Goal: Task Accomplishment & Management: Complete application form

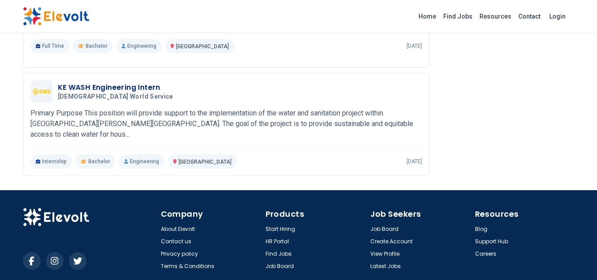
scroll to position [1103, 0]
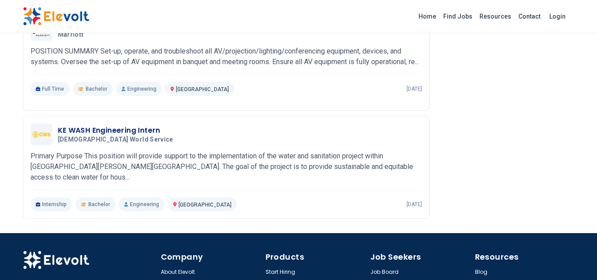
click at [60, 18] on img at bounding box center [56, 16] width 66 height 19
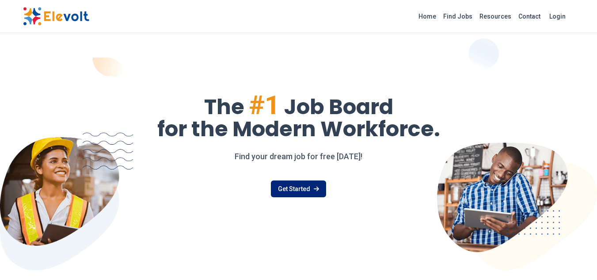
click at [312, 188] on link "Get Started" at bounding box center [298, 188] width 55 height 17
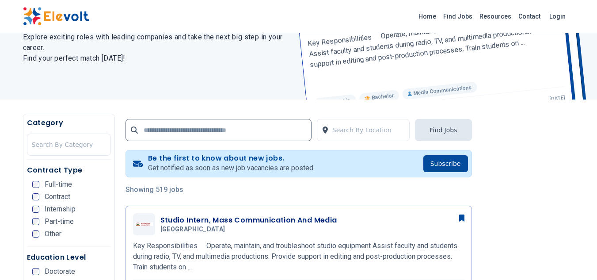
scroll to position [118, 0]
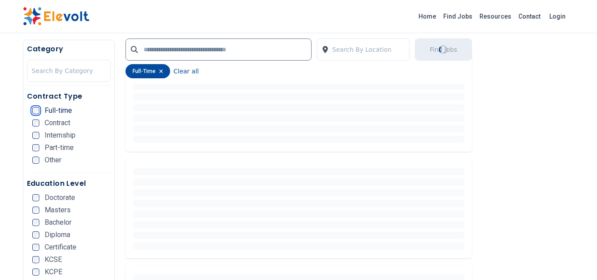
scroll to position [260, 0]
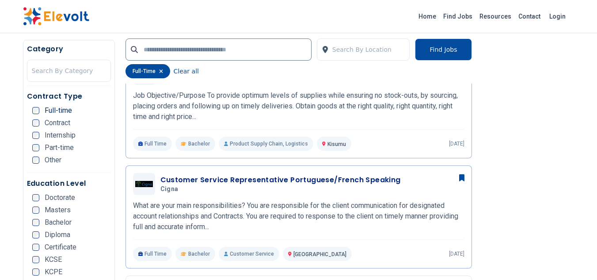
click at [27, 233] on div "Education Level Doctorate Masters Bachelor Diploma Certificate KCSE KCPE Other" at bounding box center [69, 235] width 84 height 115
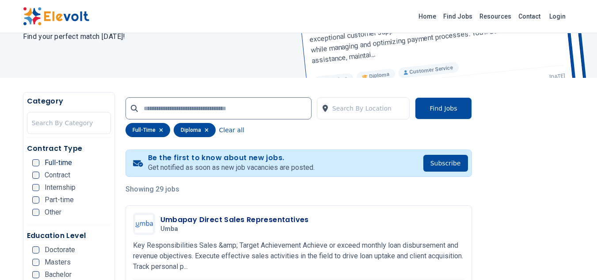
scroll to position [102, 0]
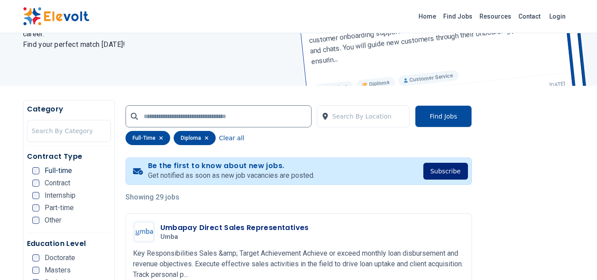
click at [451, 174] on button "Subscribe" at bounding box center [446, 171] width 45 height 17
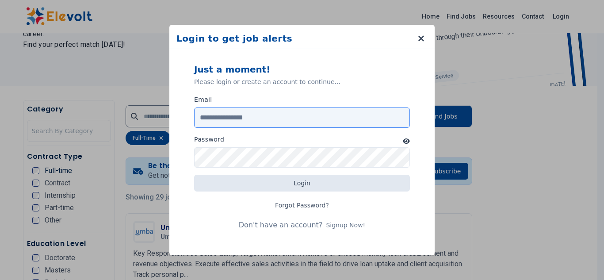
click at [278, 115] on input "Email" at bounding box center [302, 117] width 216 height 20
click at [249, 116] on input "**********" at bounding box center [302, 117] width 216 height 20
type input "**********"
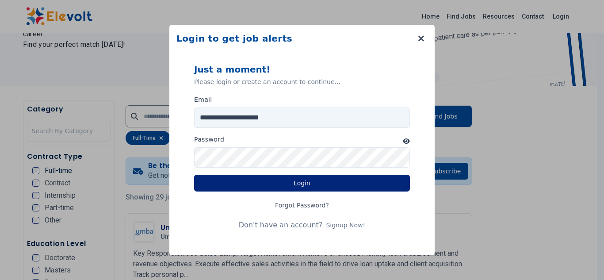
click at [331, 187] on button "Login" at bounding box center [302, 183] width 216 height 17
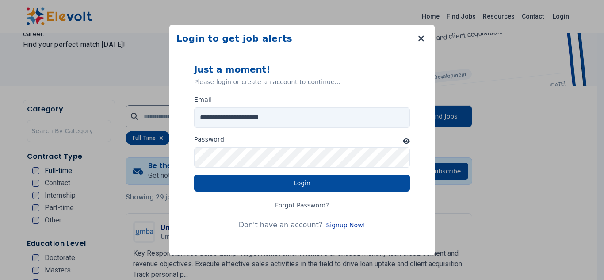
click at [336, 225] on button "Signup Now!" at bounding box center [345, 225] width 39 height 9
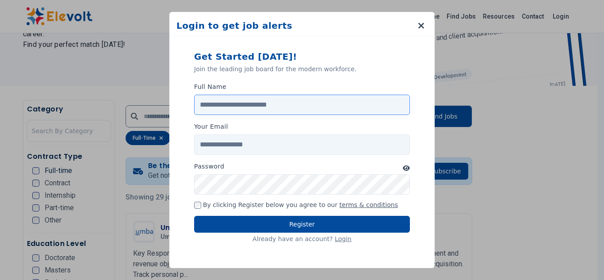
click at [292, 107] on input "Full Name" at bounding box center [302, 105] width 216 height 20
click at [240, 144] on input "Your Email" at bounding box center [302, 144] width 216 height 20
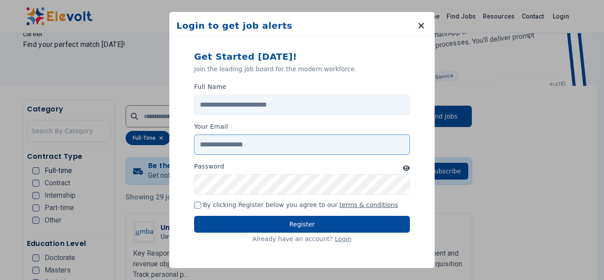
click at [240, 144] on input "Your Email" at bounding box center [302, 144] width 216 height 20
type input "**********"
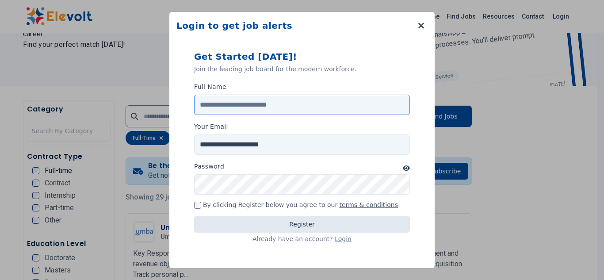
click at [269, 98] on input "Full Name" at bounding box center [302, 105] width 216 height 20
type input "**********"
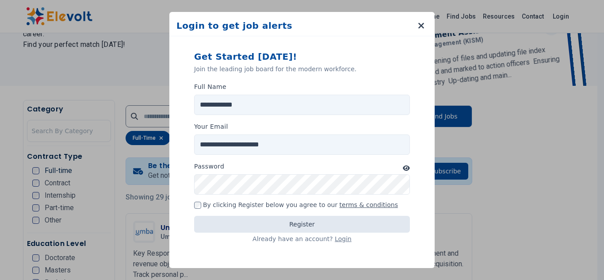
click at [406, 169] on icon "button" at bounding box center [406, 167] width 7 height 5
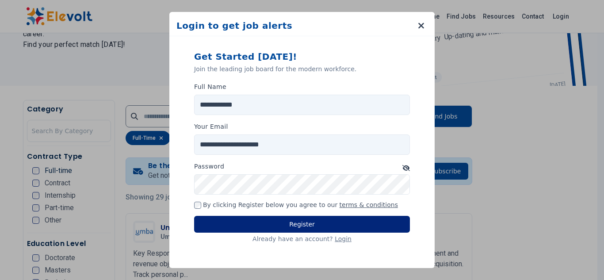
click at [325, 223] on button "Register" at bounding box center [302, 224] width 216 height 17
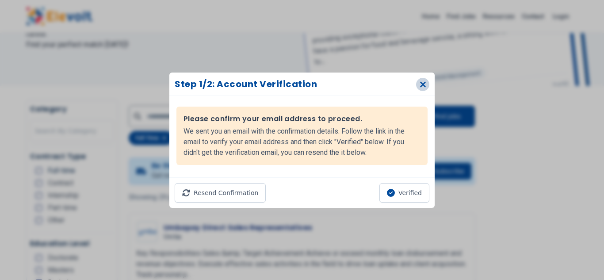
click at [421, 88] on icon "button" at bounding box center [423, 84] width 7 height 9
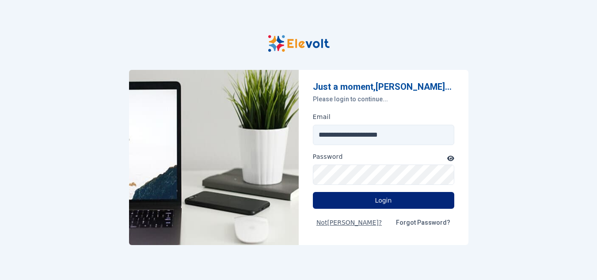
click at [384, 203] on button "Login" at bounding box center [383, 200] width 141 height 17
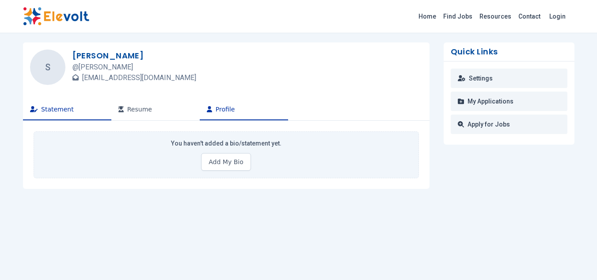
click at [217, 114] on button "Profile" at bounding box center [244, 109] width 88 height 21
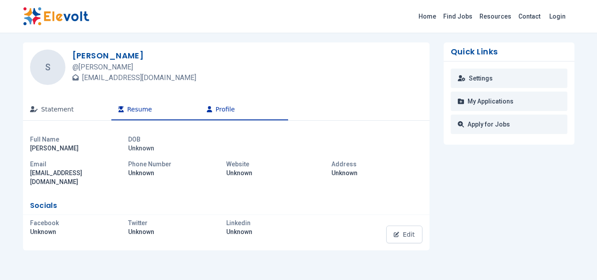
click at [126, 108] on button "Resume" at bounding box center [155, 109] width 88 height 21
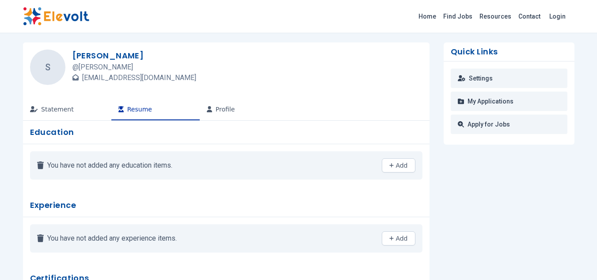
click at [57, 13] on img at bounding box center [56, 16] width 66 height 19
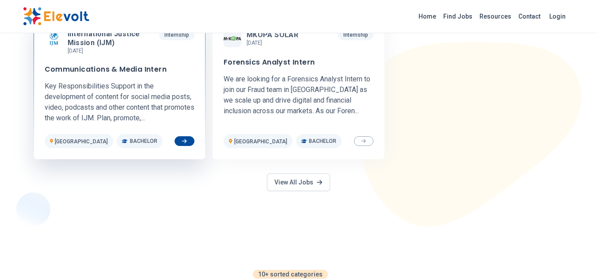
scroll to position [442, 0]
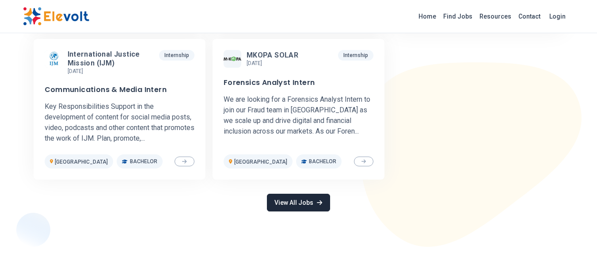
click at [299, 211] on link "View All Jobs" at bounding box center [298, 203] width 63 height 18
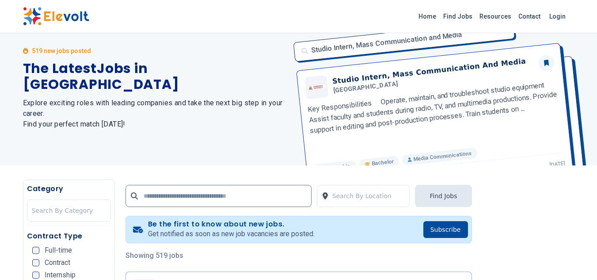
scroll to position [44, 0]
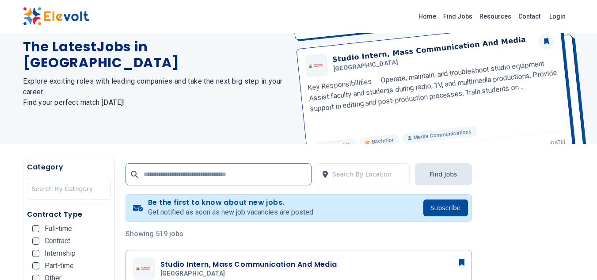
click at [210, 174] on input "text" at bounding box center [219, 174] width 186 height 22
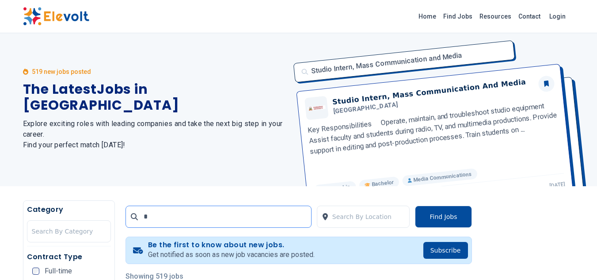
scroll to position [0, 0]
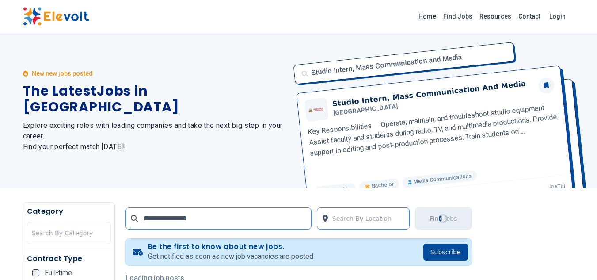
type input "**********"
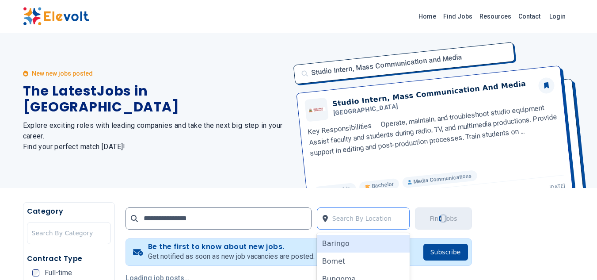
click at [382, 215] on div at bounding box center [368, 219] width 73 height 18
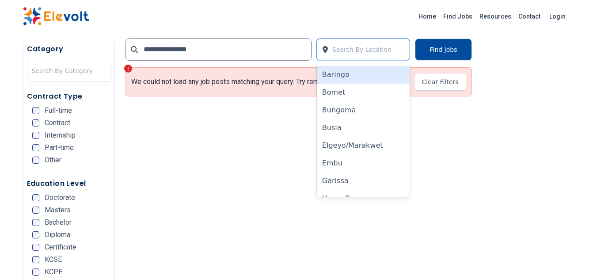
scroll to position [222, 0]
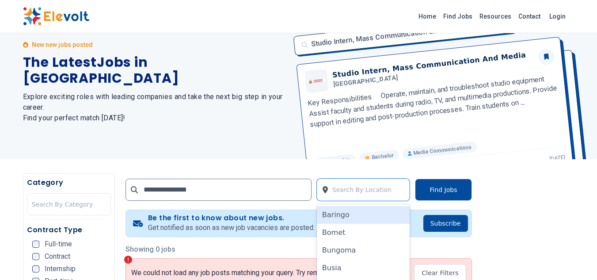
scroll to position [44, 0]
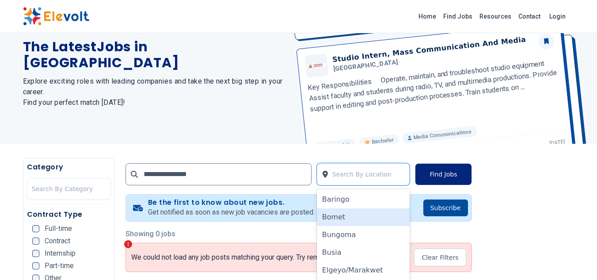
click at [444, 171] on button "Find Jobs" at bounding box center [443, 174] width 57 height 22
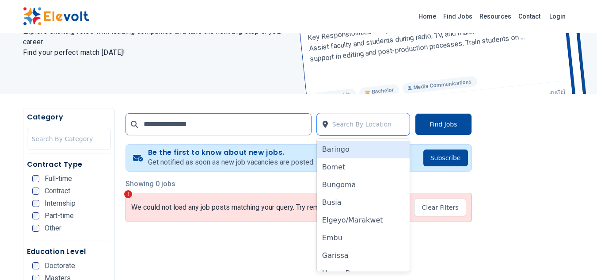
scroll to position [133, 0]
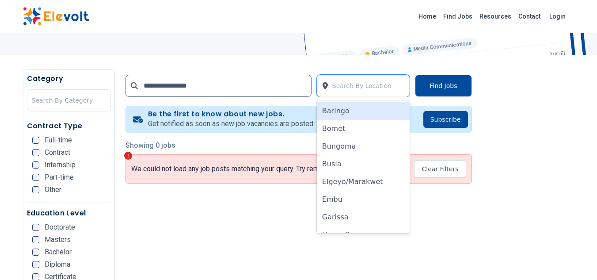
click at [285, 98] on div "**********" at bounding box center [299, 83] width 347 height 29
click at [246, 81] on input "**********" at bounding box center [219, 86] width 186 height 22
click at [92, 103] on div at bounding box center [69, 101] width 74 height 18
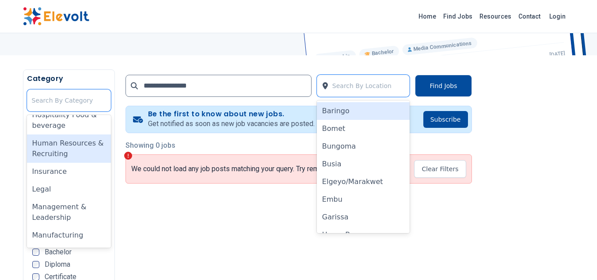
scroll to position [398, 0]
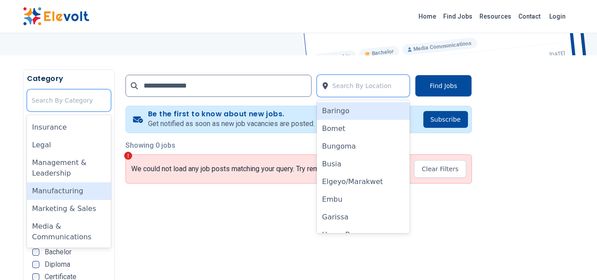
click at [62, 188] on div "Manufacturing" at bounding box center [69, 191] width 84 height 18
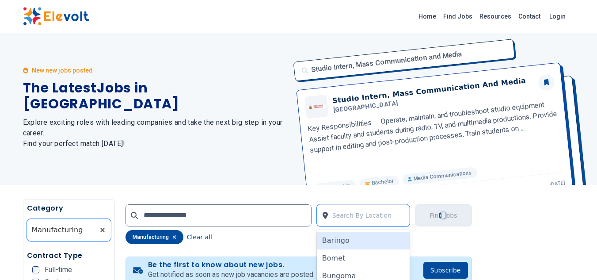
scroll to position [0, 0]
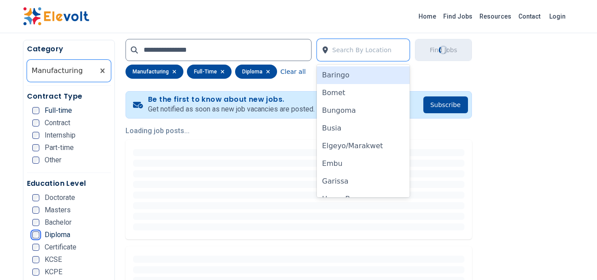
scroll to position [177, 0]
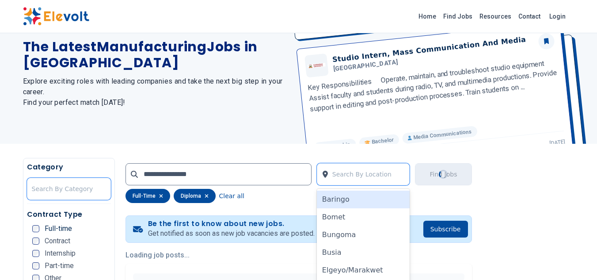
scroll to position [0, 0]
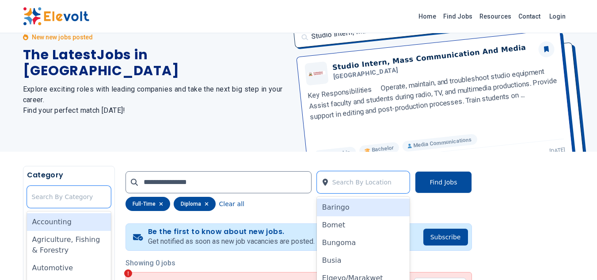
click at [70, 201] on div at bounding box center [69, 197] width 74 height 18
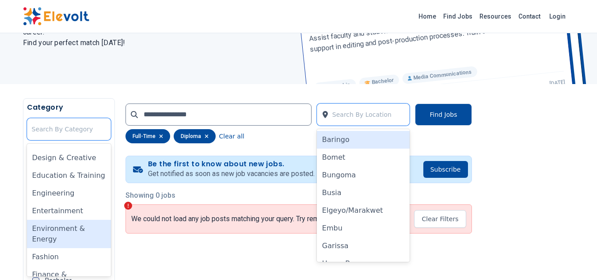
scroll to position [221, 0]
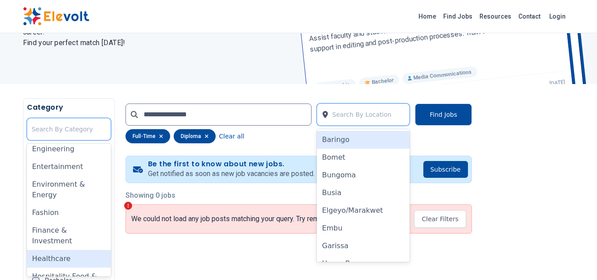
click at [68, 259] on div "Healthcare" at bounding box center [69, 259] width 84 height 18
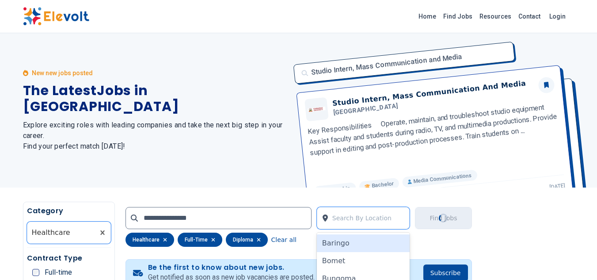
scroll to position [0, 0]
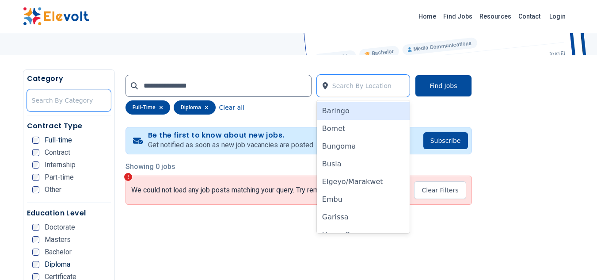
scroll to position [31, 0]
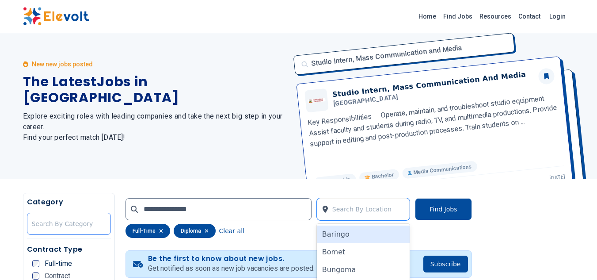
click at [72, 226] on div at bounding box center [69, 224] width 74 height 18
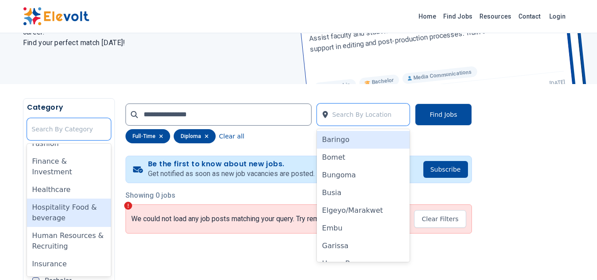
scroll to position [309, 0]
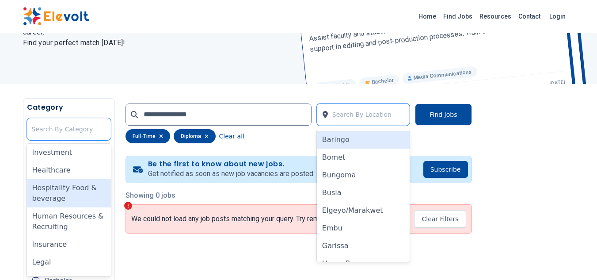
click at [76, 194] on div "Hospitality Food & beverage" at bounding box center [69, 193] width 84 height 28
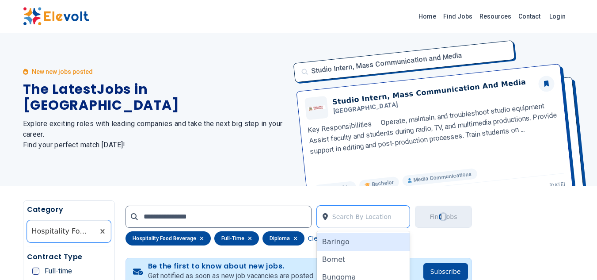
scroll to position [0, 0]
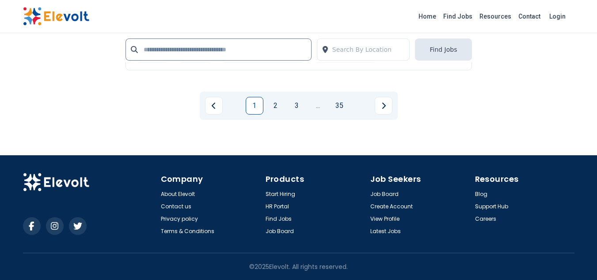
scroll to position [2048, 0]
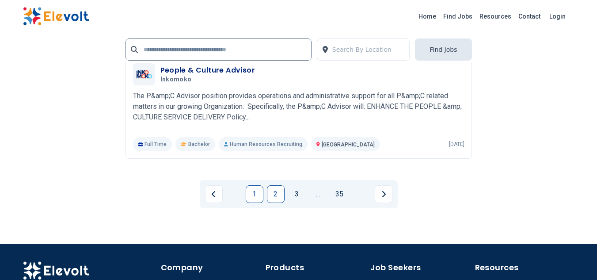
click at [271, 192] on link "2" at bounding box center [276, 194] width 18 height 18
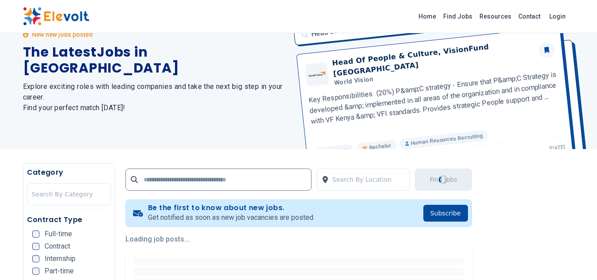
scroll to position [0, 0]
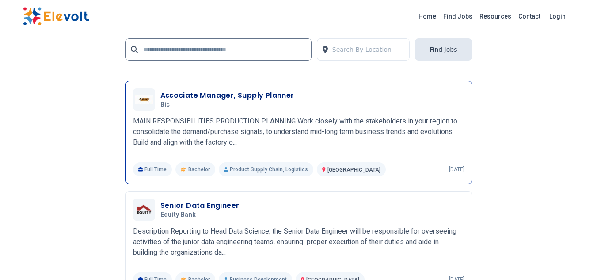
scroll to position [1988, 0]
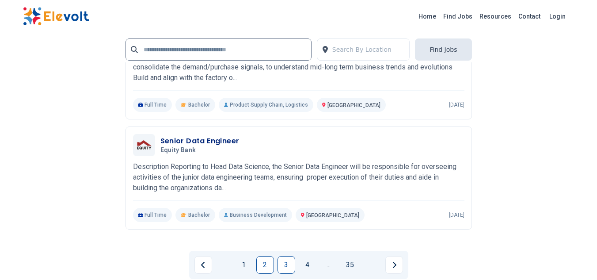
click at [283, 266] on link "3" at bounding box center [287, 265] width 18 height 18
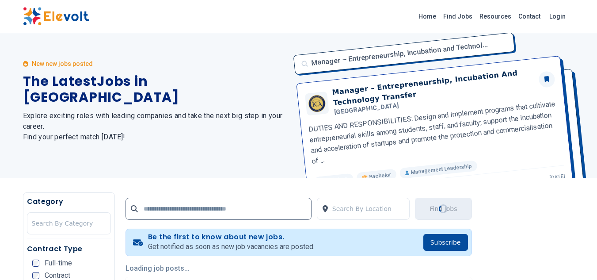
scroll to position [0, 0]
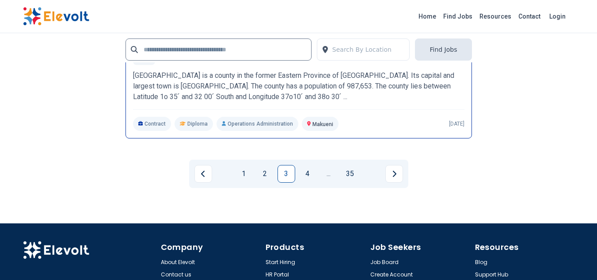
scroll to position [2031, 0]
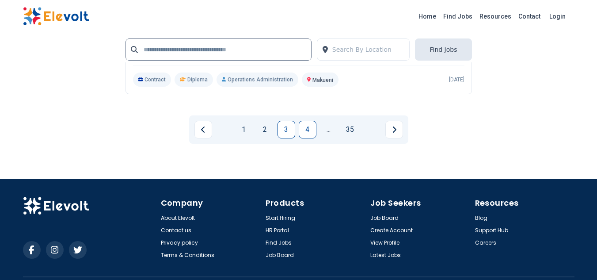
click at [312, 138] on link "4" at bounding box center [308, 130] width 18 height 18
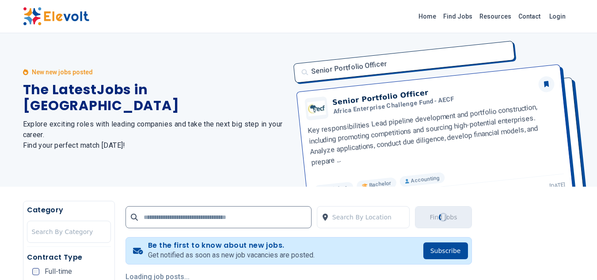
scroll to position [0, 0]
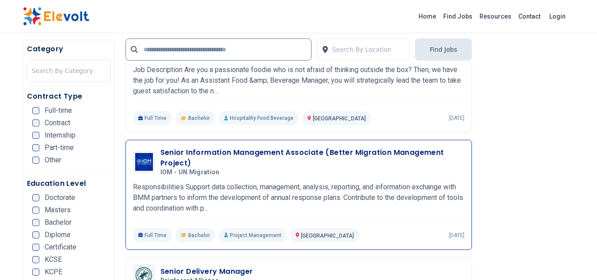
scroll to position [928, 0]
